Goal: Navigation & Orientation: Find specific page/section

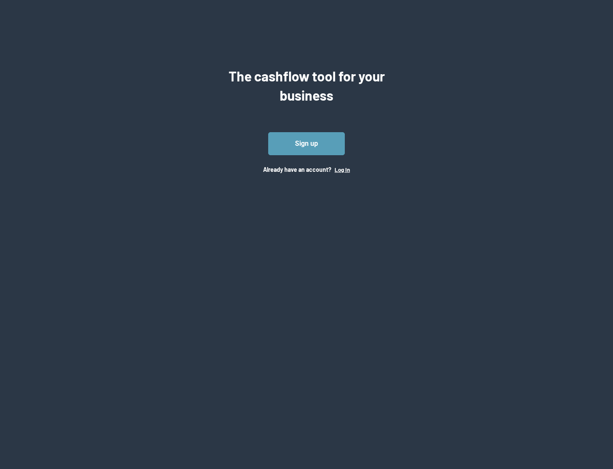
click at [342, 169] on button "Log In" at bounding box center [342, 169] width 15 height 7
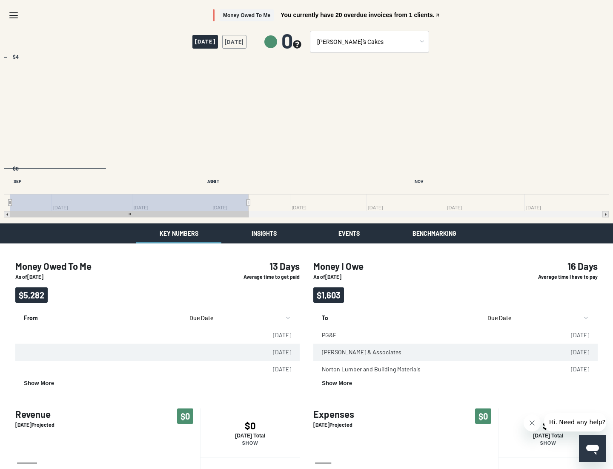
click at [264, 233] on button "Insights" at bounding box center [264, 233] width 85 height 20
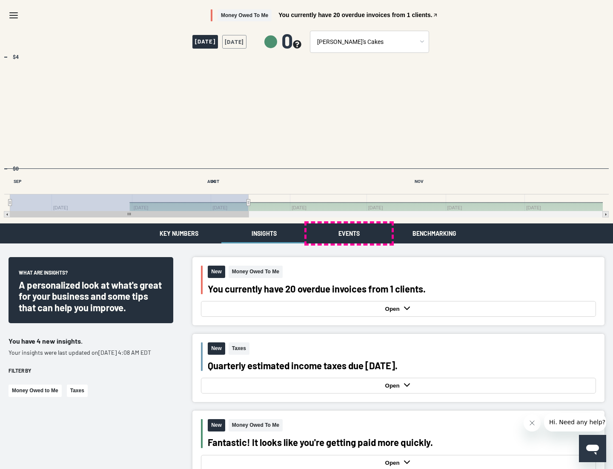
click at [349, 233] on button "Events" at bounding box center [349, 233] width 85 height 20
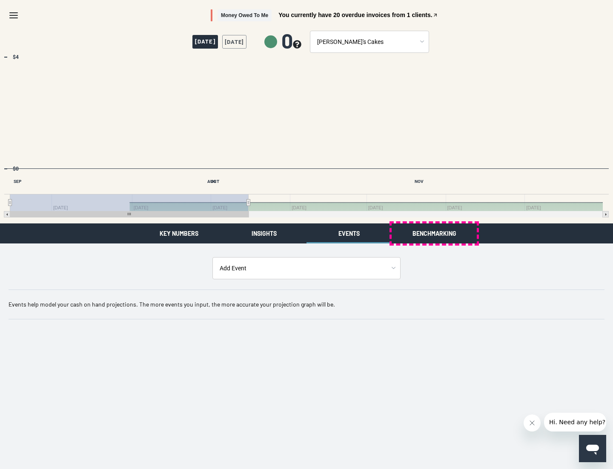
click at [435, 233] on button "Benchmarking" at bounding box center [434, 233] width 85 height 20
